Goal: Check status: Check status

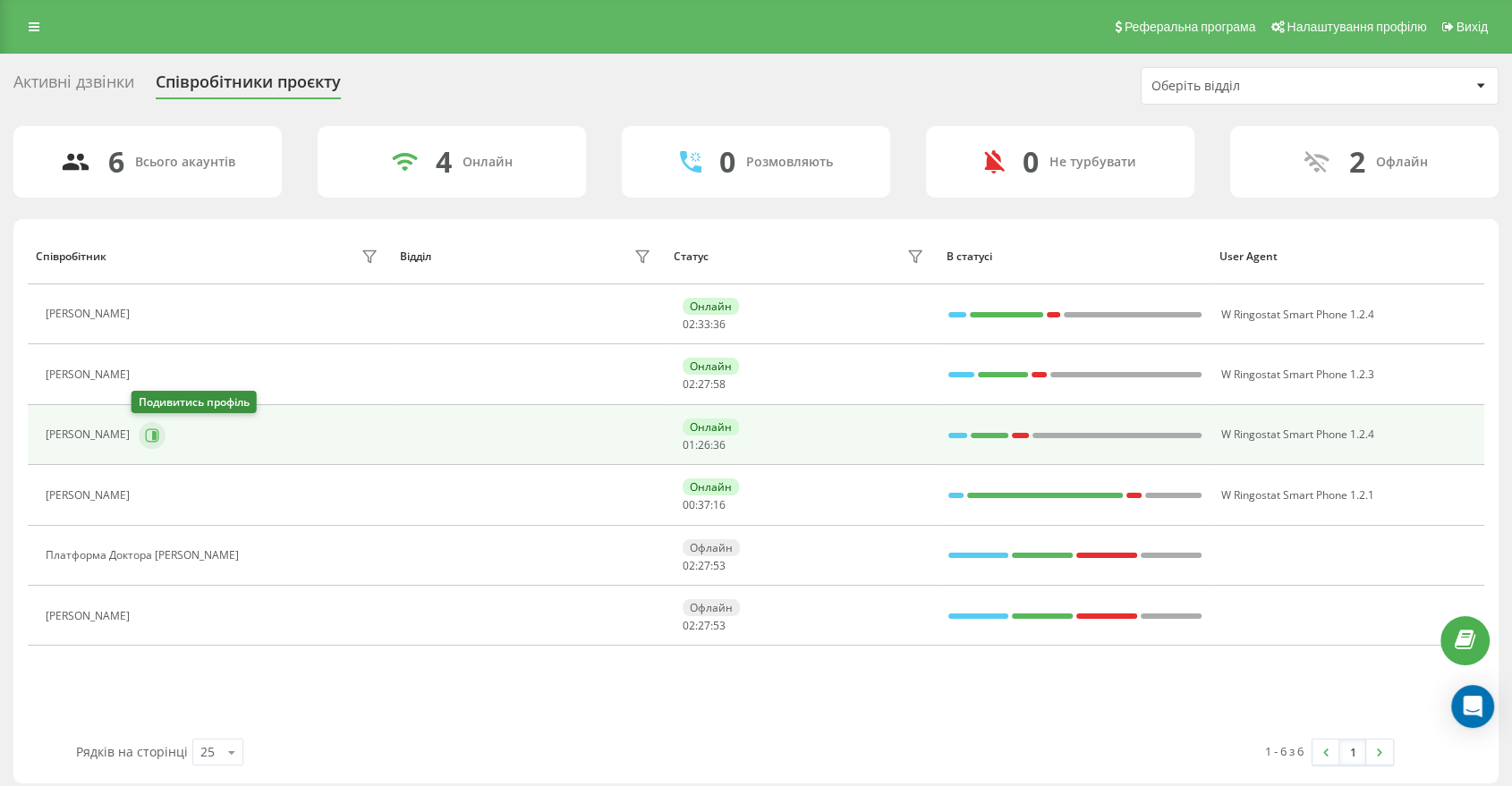
click at [151, 441] on button at bounding box center [152, 436] width 27 height 27
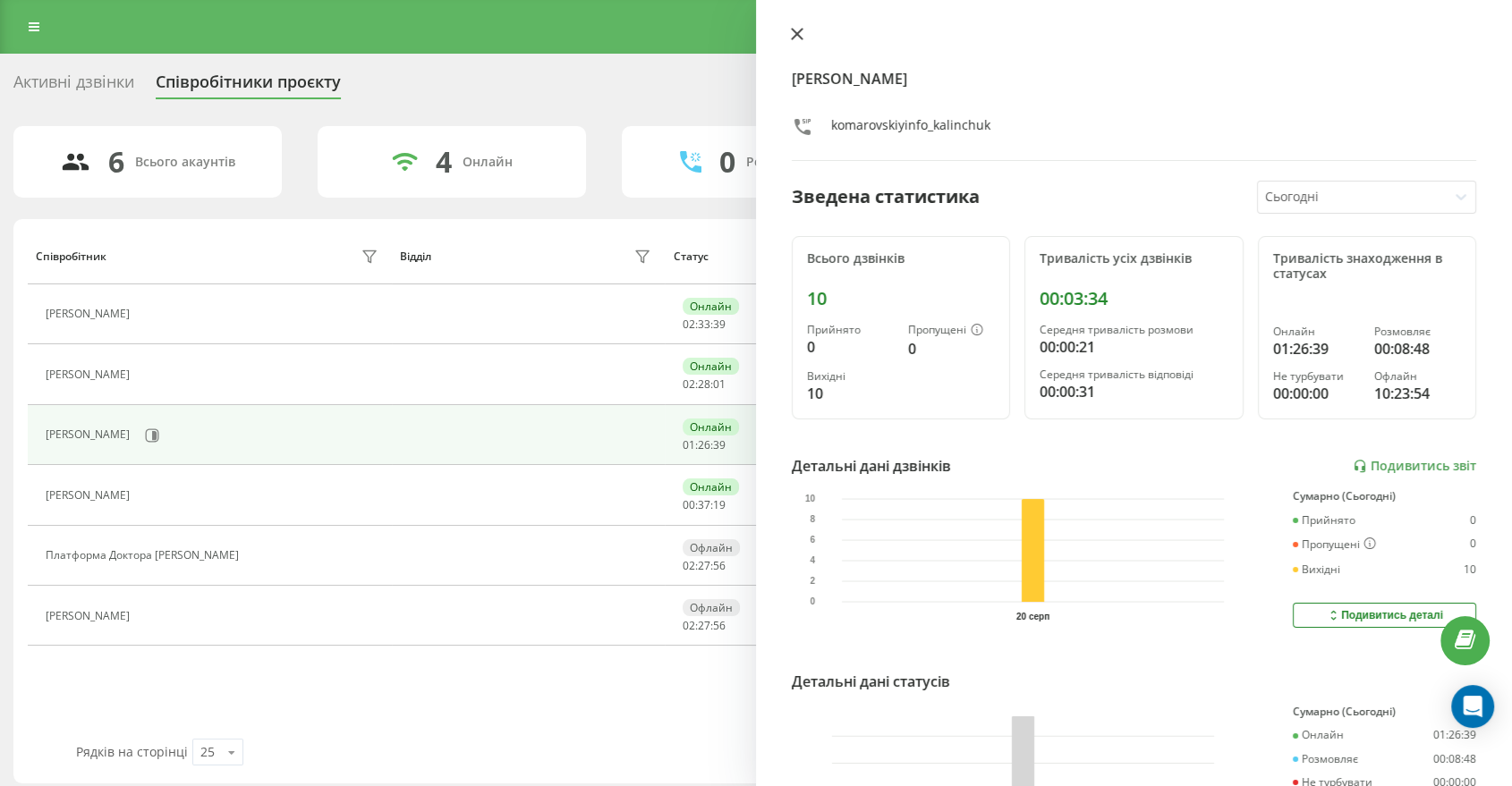
click at [789, 41] on button at bounding box center [797, 36] width 23 height 17
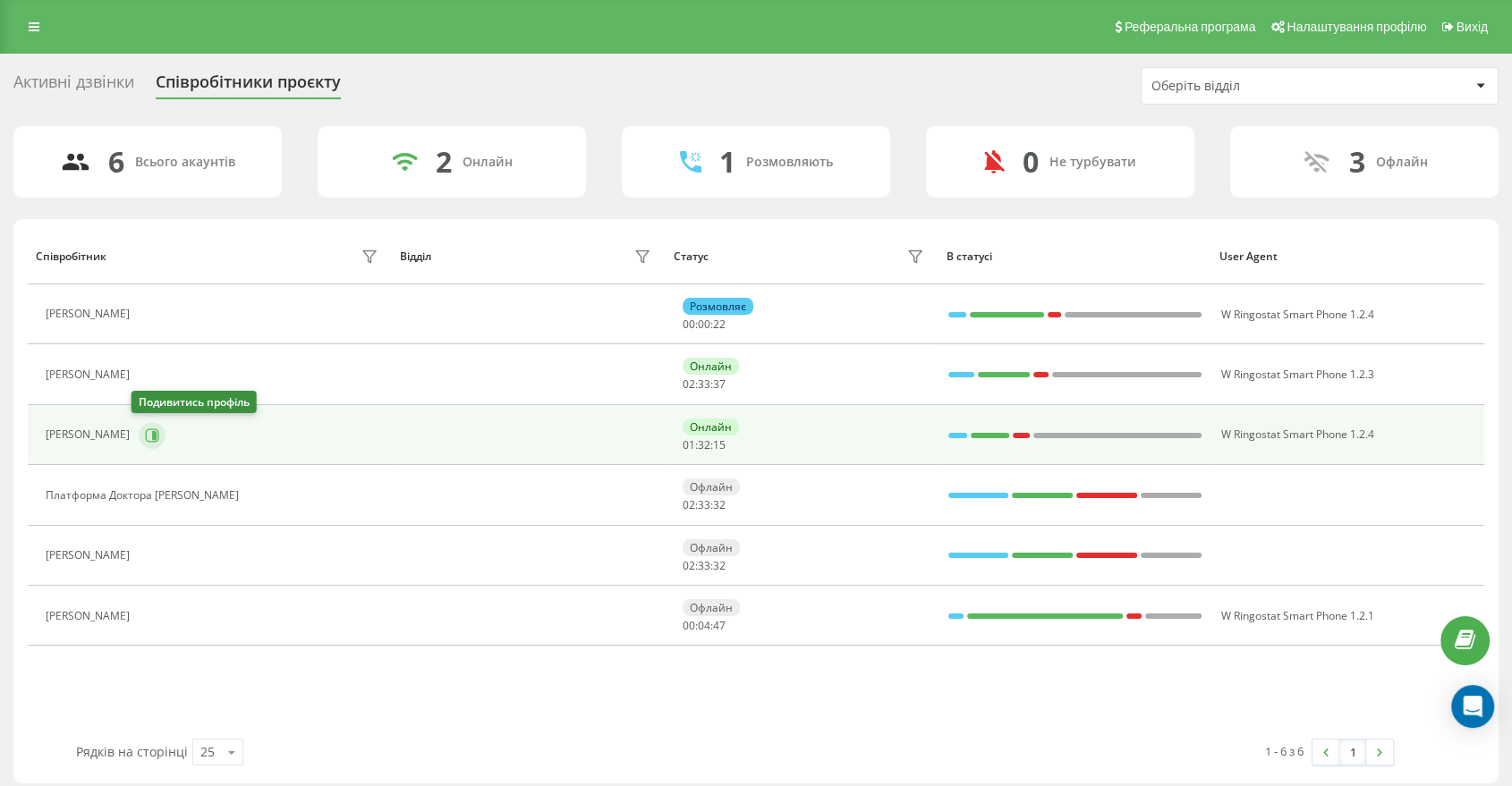
click at [141, 426] on button at bounding box center [152, 436] width 27 height 27
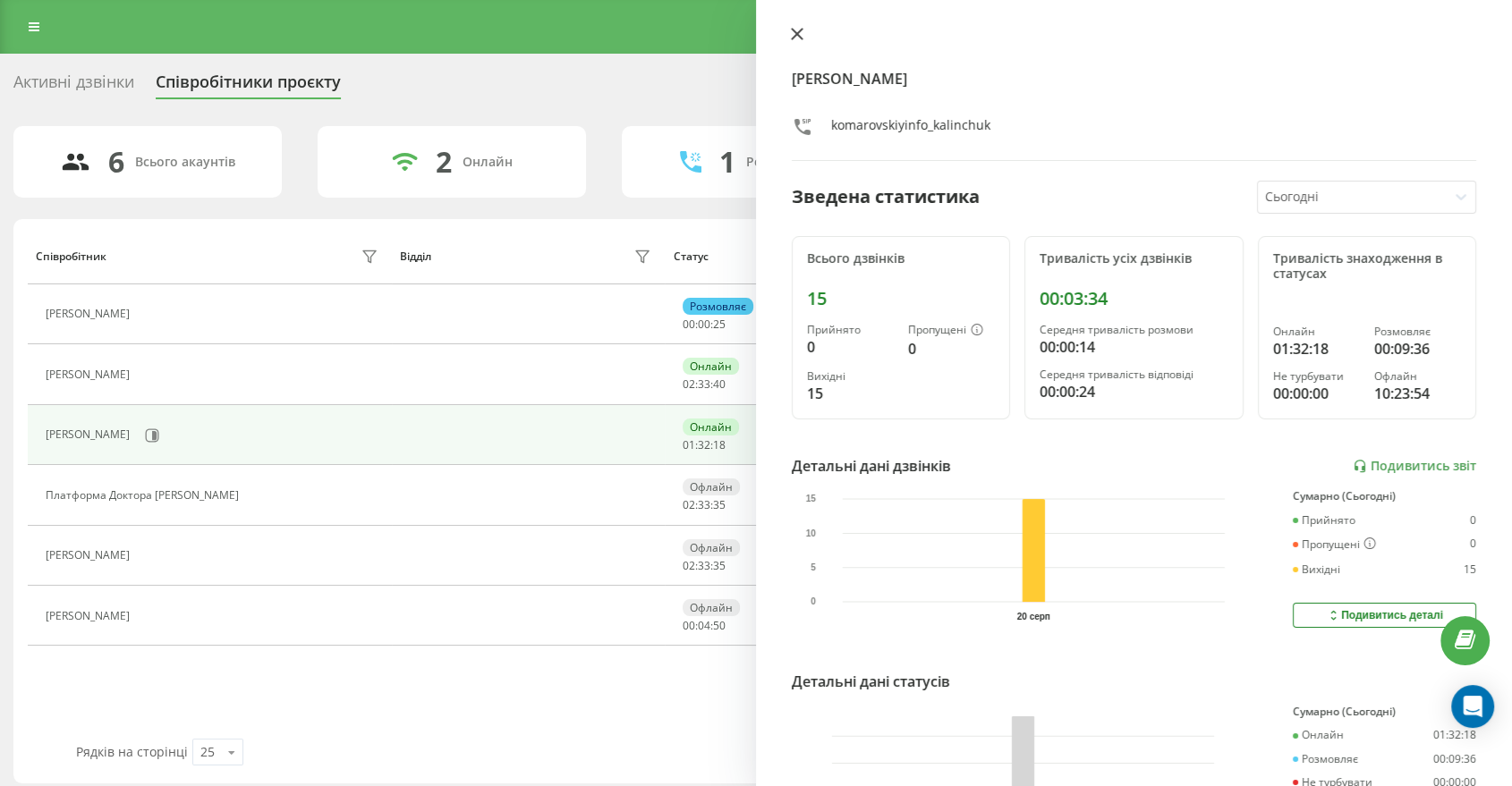
click at [803, 41] on button at bounding box center [797, 36] width 23 height 17
